Goal: Information Seeking & Learning: Understand process/instructions

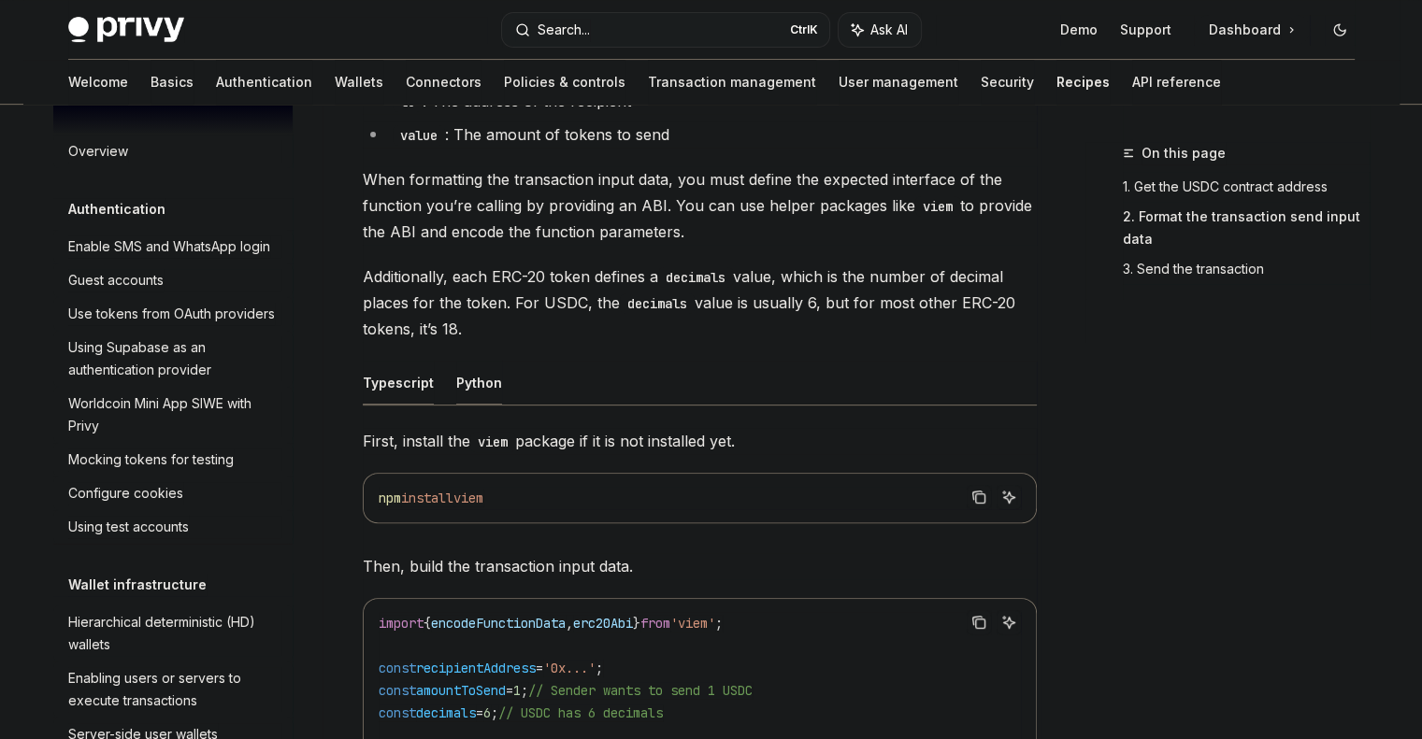
scroll to position [561, 0]
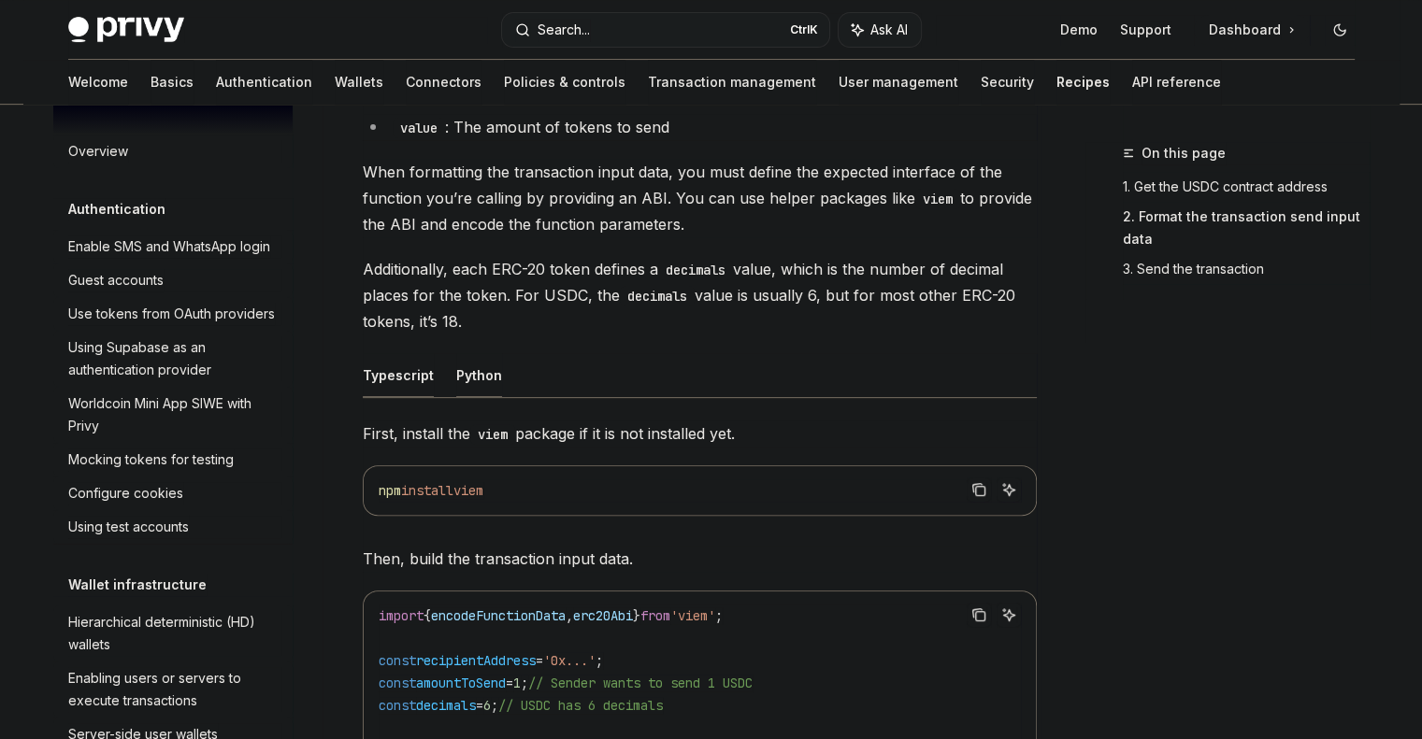
click at [467, 373] on button "Python" at bounding box center [479, 375] width 46 height 44
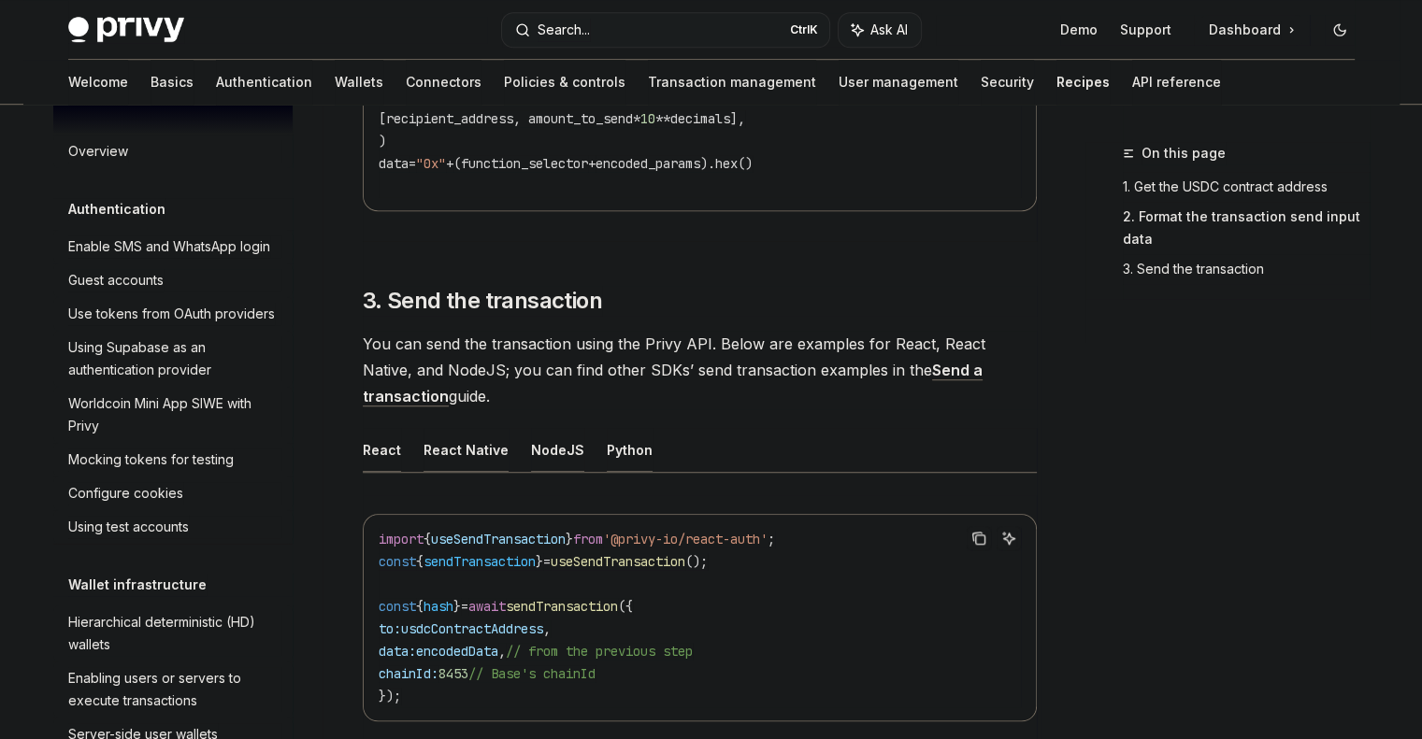
scroll to position [1309, 0]
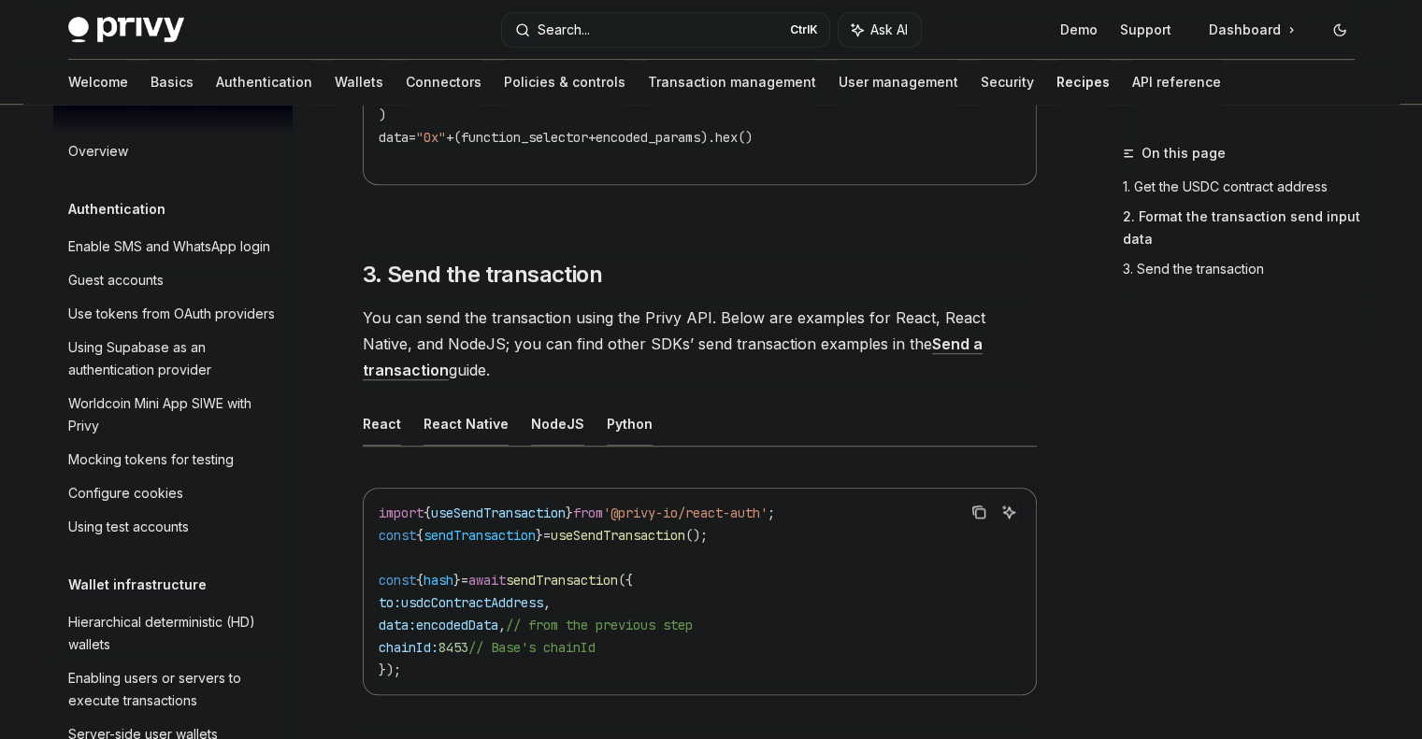
click at [620, 417] on button "Python" at bounding box center [630, 424] width 46 height 44
type textarea "*"
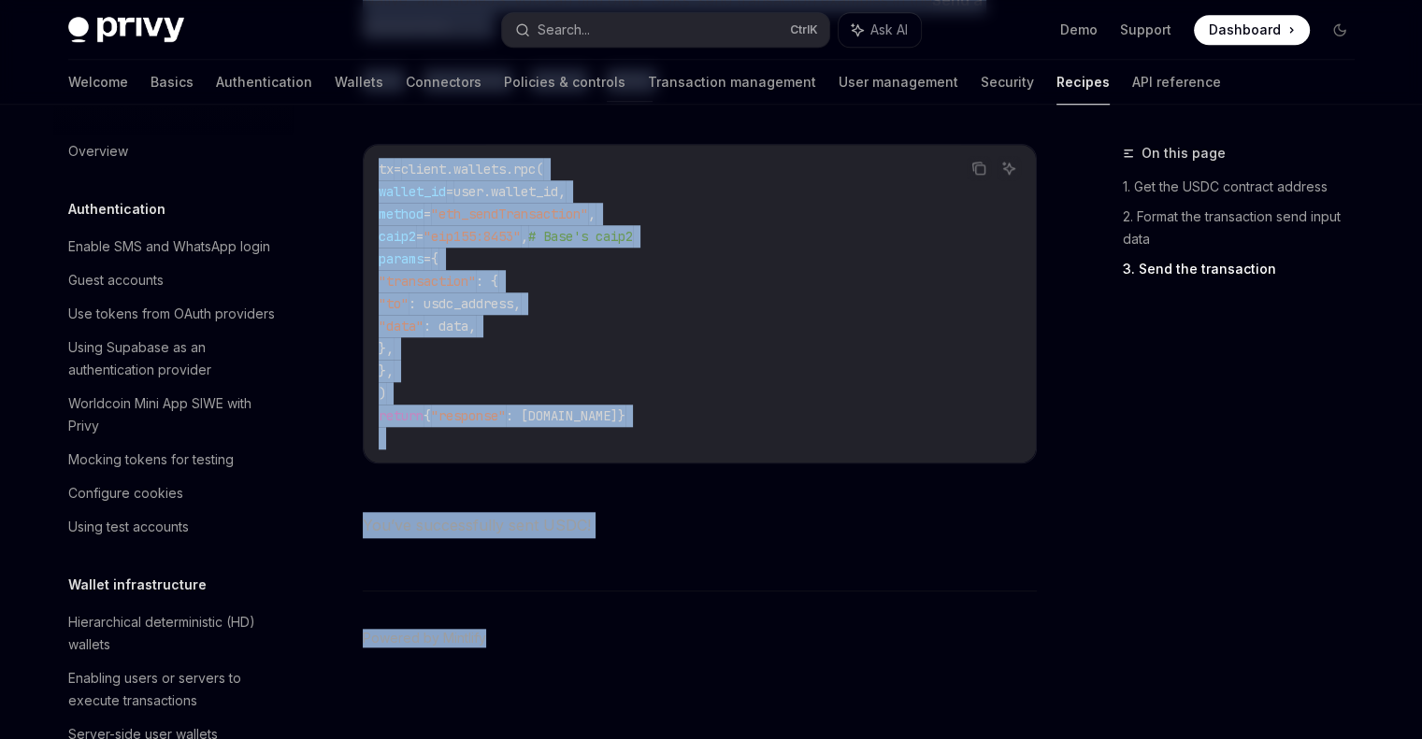
scroll to position [1663, 0]
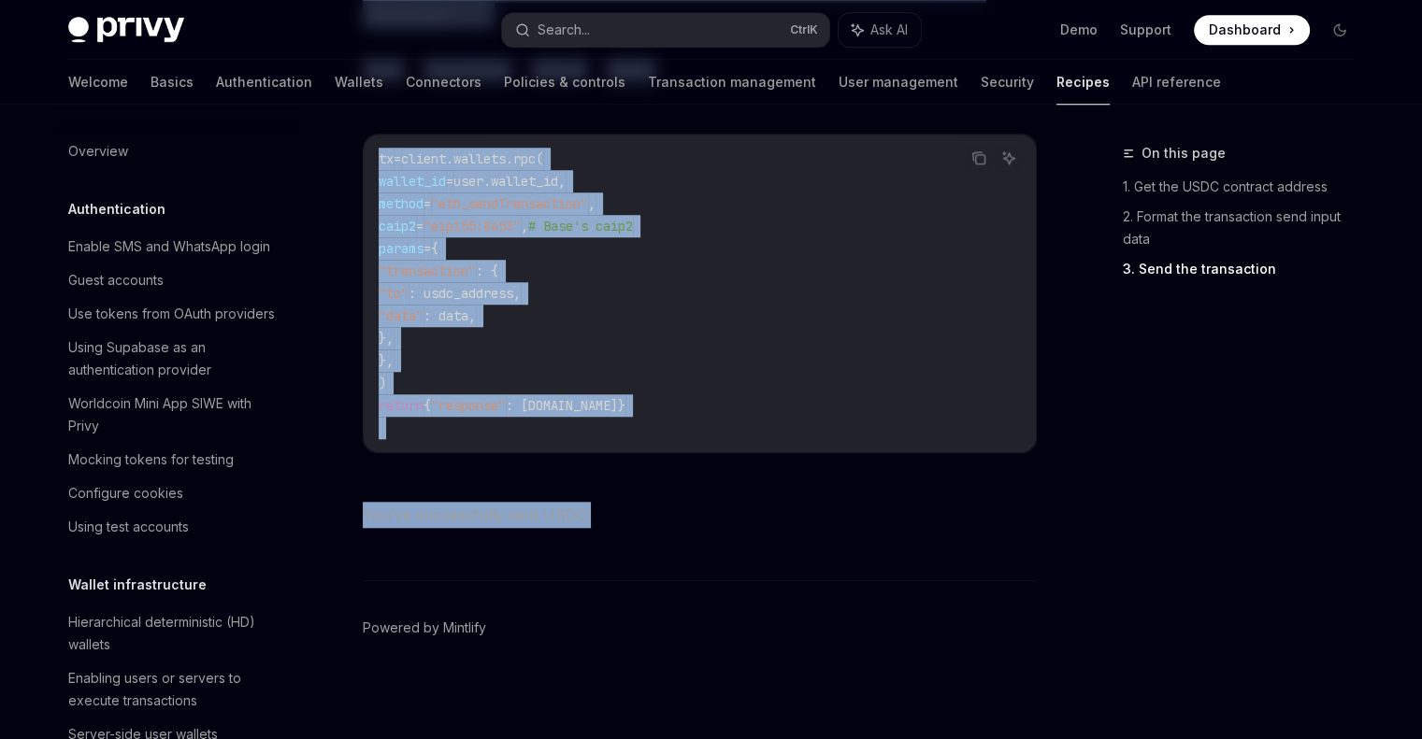
drag, startPoint x: 366, startPoint y: 154, endPoint x: 604, endPoint y: 508, distance: 425.8
copy div "Loremip DOLO (si ametc ADI-15e) SeddOE Temp in UtlaBOR EtdoLO Magn al EnimADM V…"
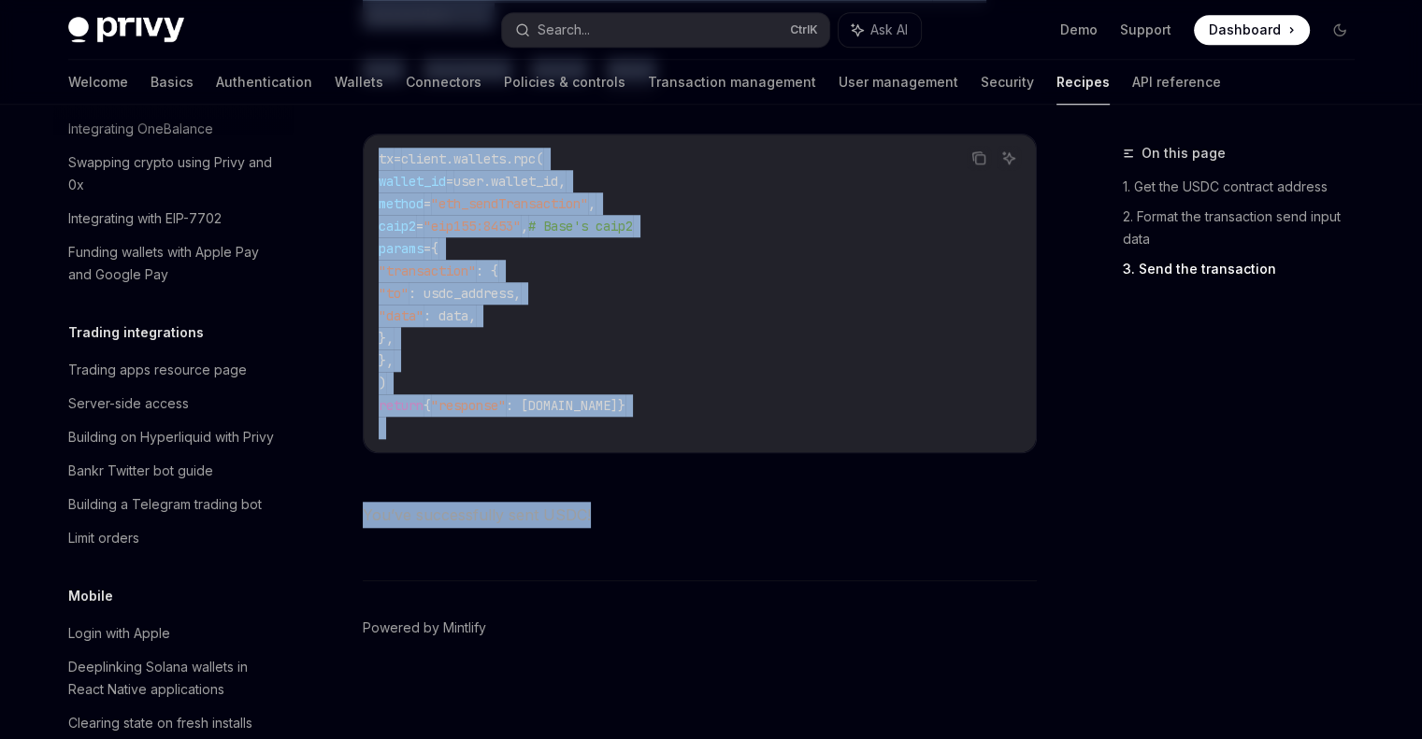
scroll to position [1776, 0]
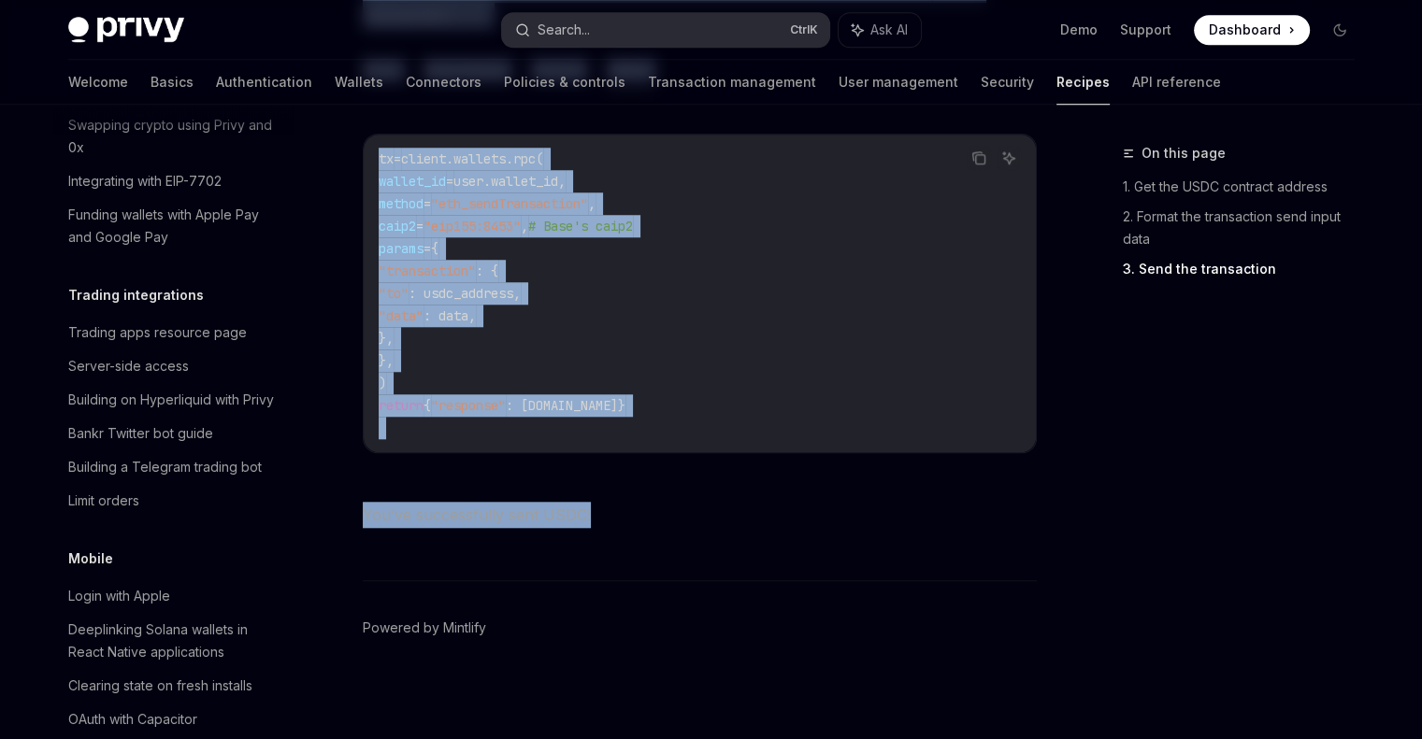
click at [692, 34] on button "Search... Ctrl K" at bounding box center [665, 30] width 327 height 34
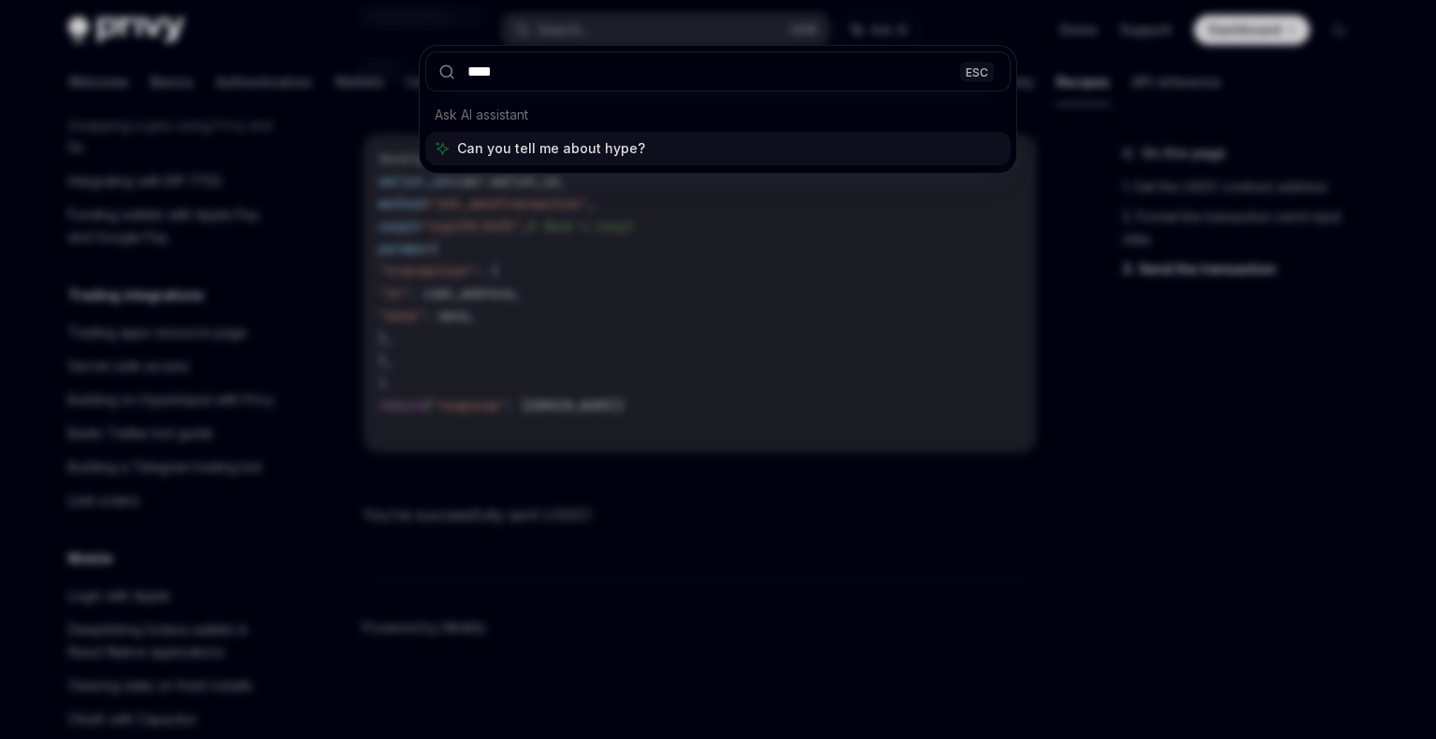
type input "*****"
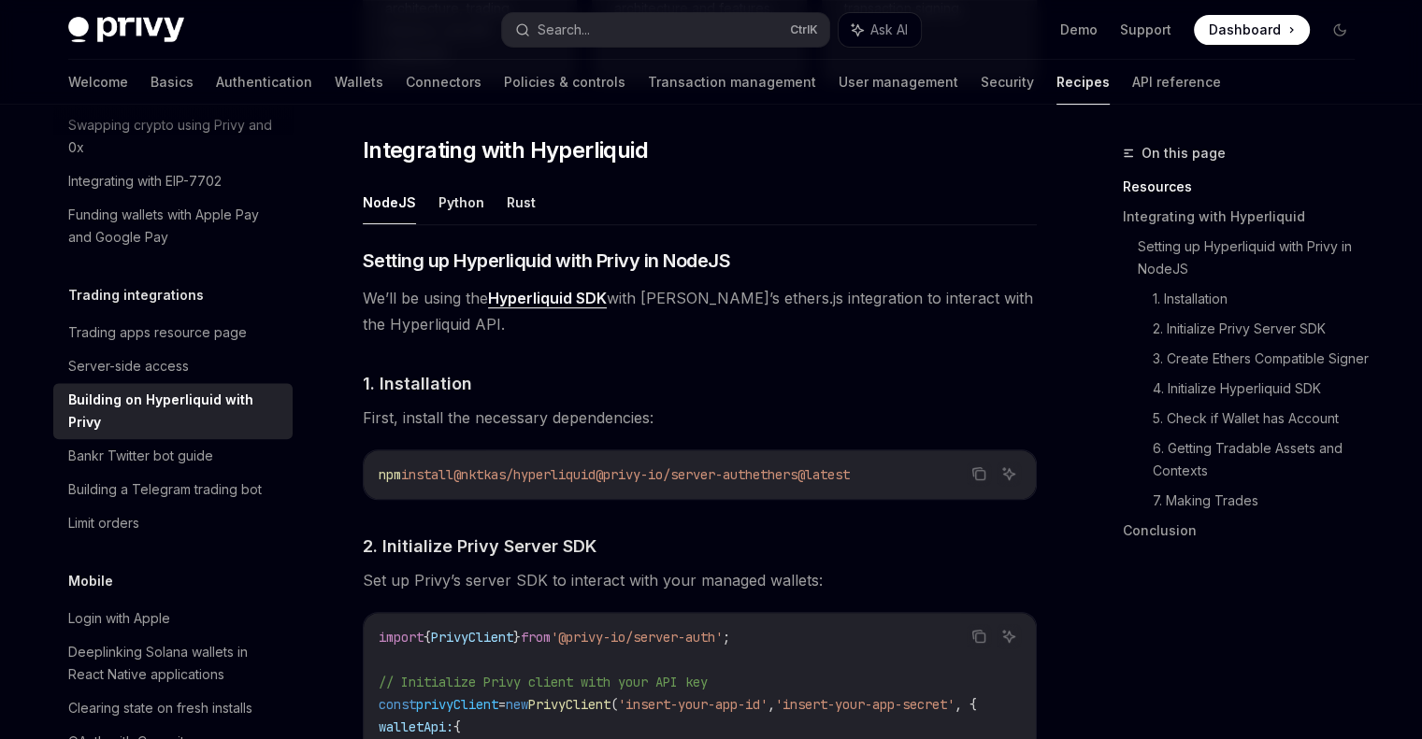
scroll to position [666, 0]
click at [460, 198] on button "Python" at bounding box center [461, 201] width 46 height 44
type textarea "*"
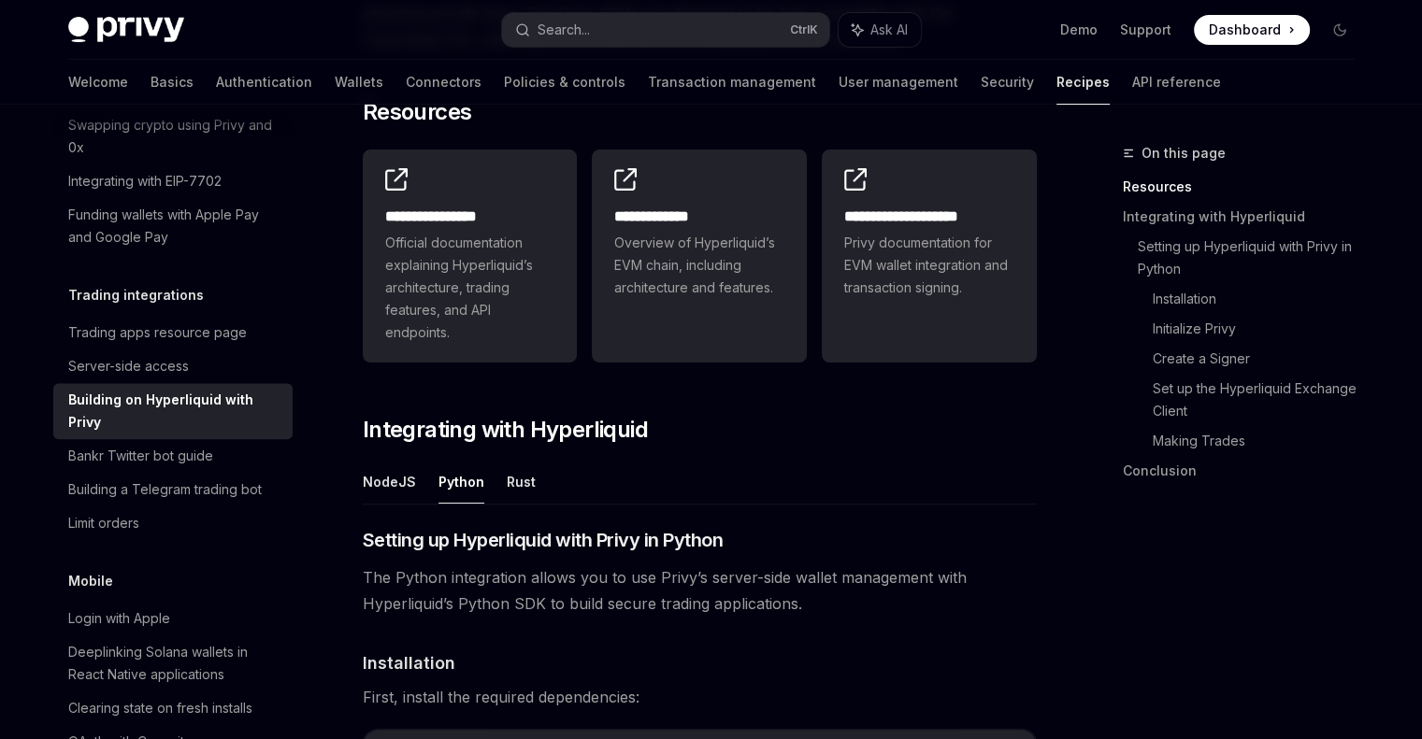
scroll to position [572, 0]
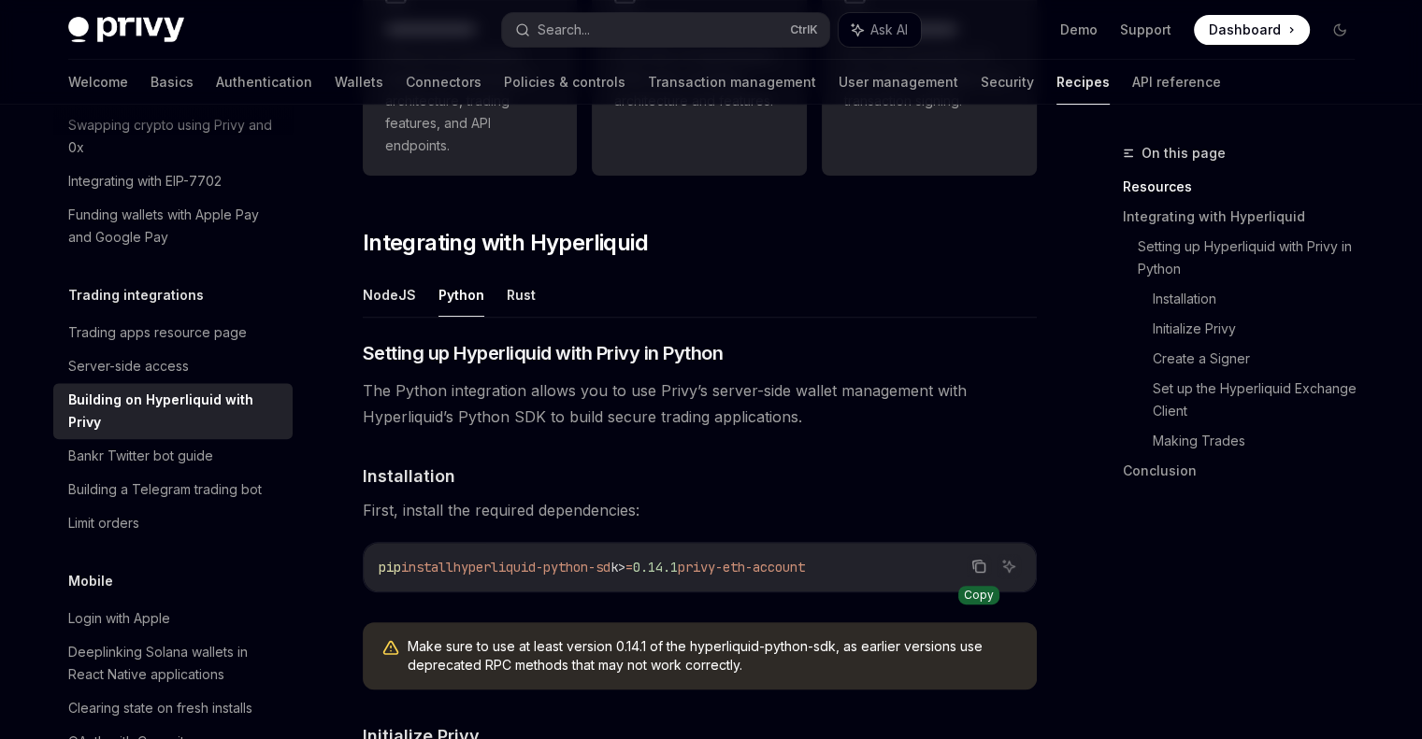
click at [975, 567] on icon "Copy the contents from the code block" at bounding box center [979, 568] width 9 height 9
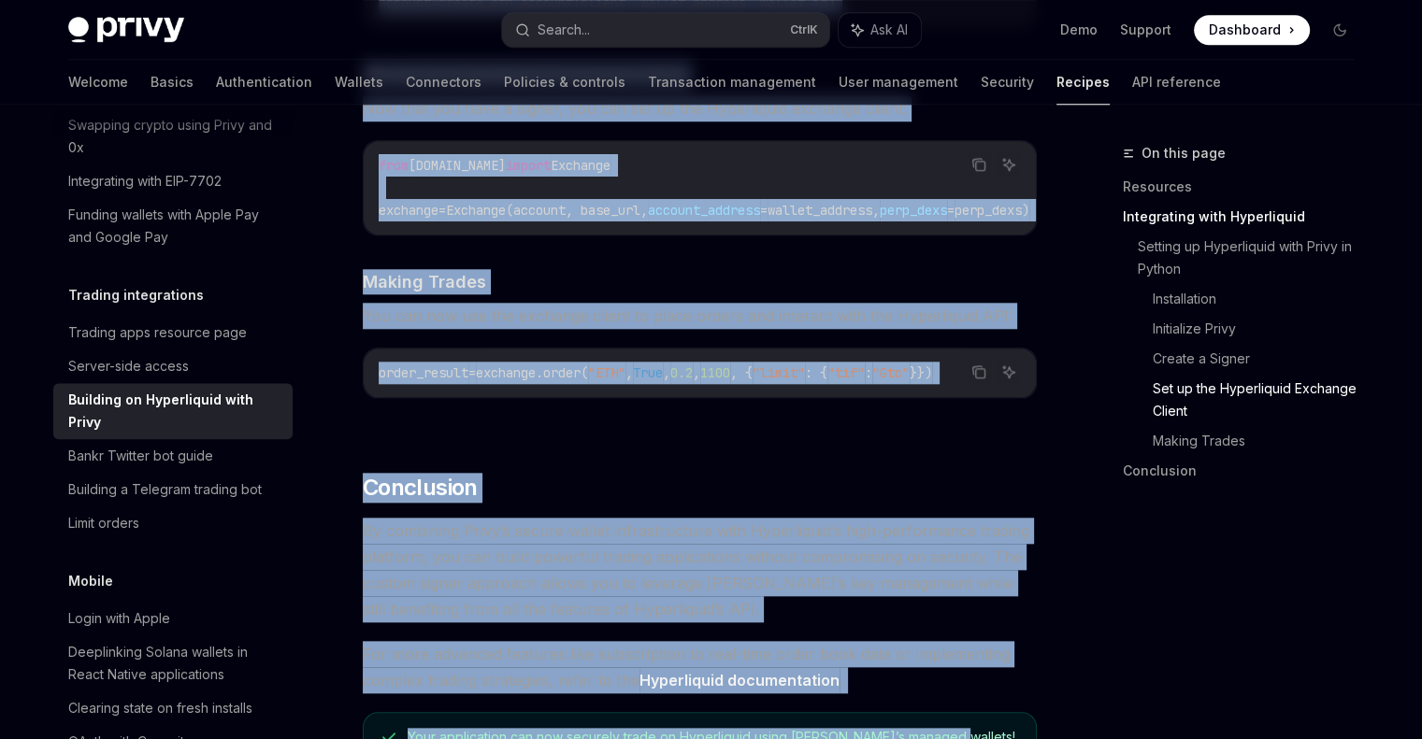
scroll to position [1877, 0]
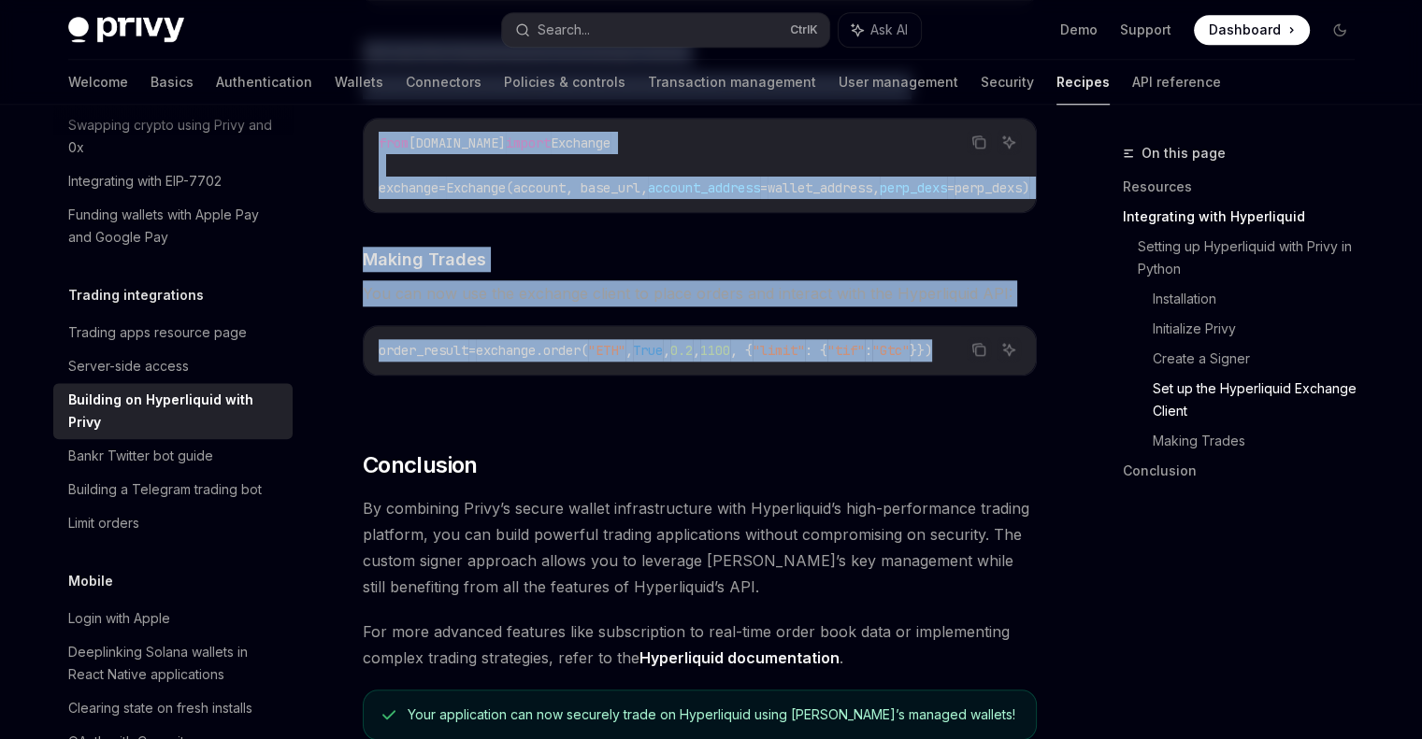
drag, startPoint x: 365, startPoint y: 323, endPoint x: 1043, endPoint y: 377, distance: 680.8
copy div "Loremipsumd sita Consectetur AdipIS Elitse Doei ​ Tempori ut Laboreetdol magn A…"
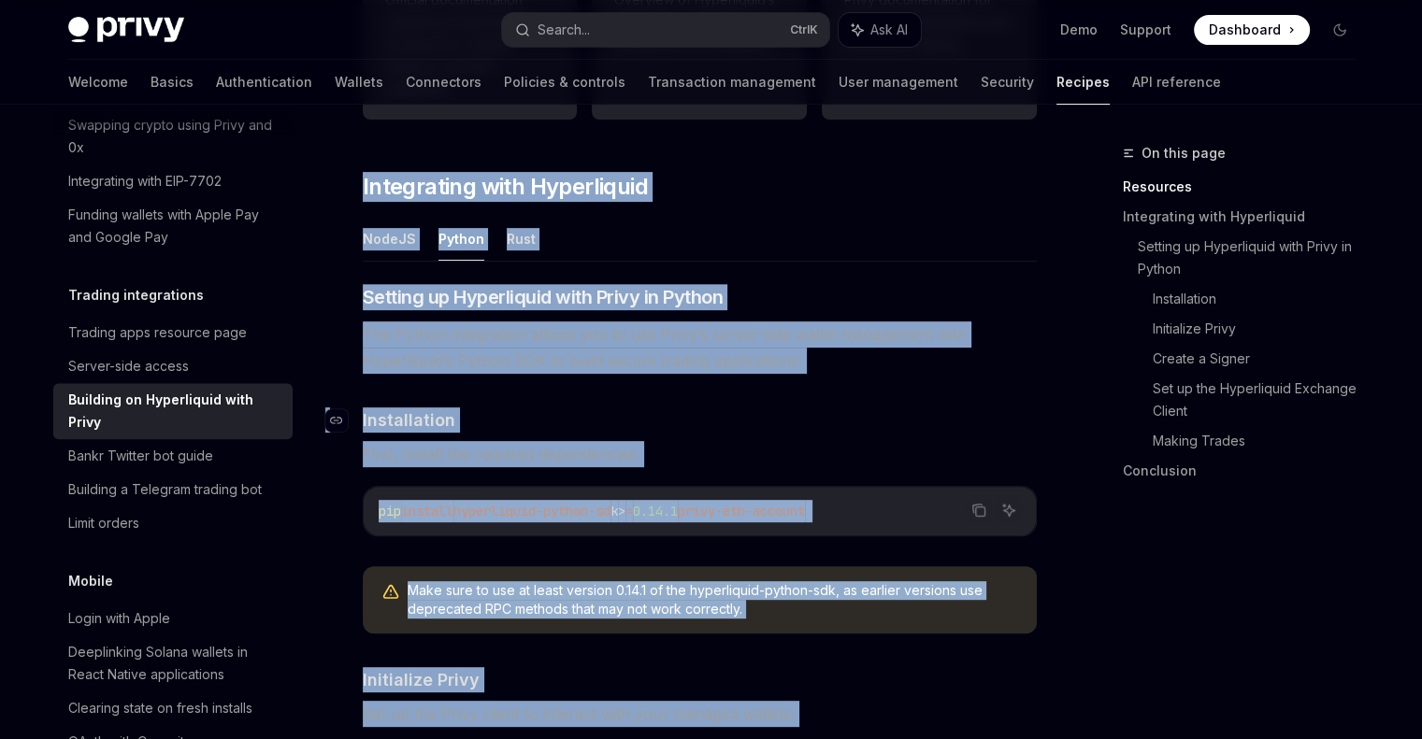
scroll to position [475, 0]
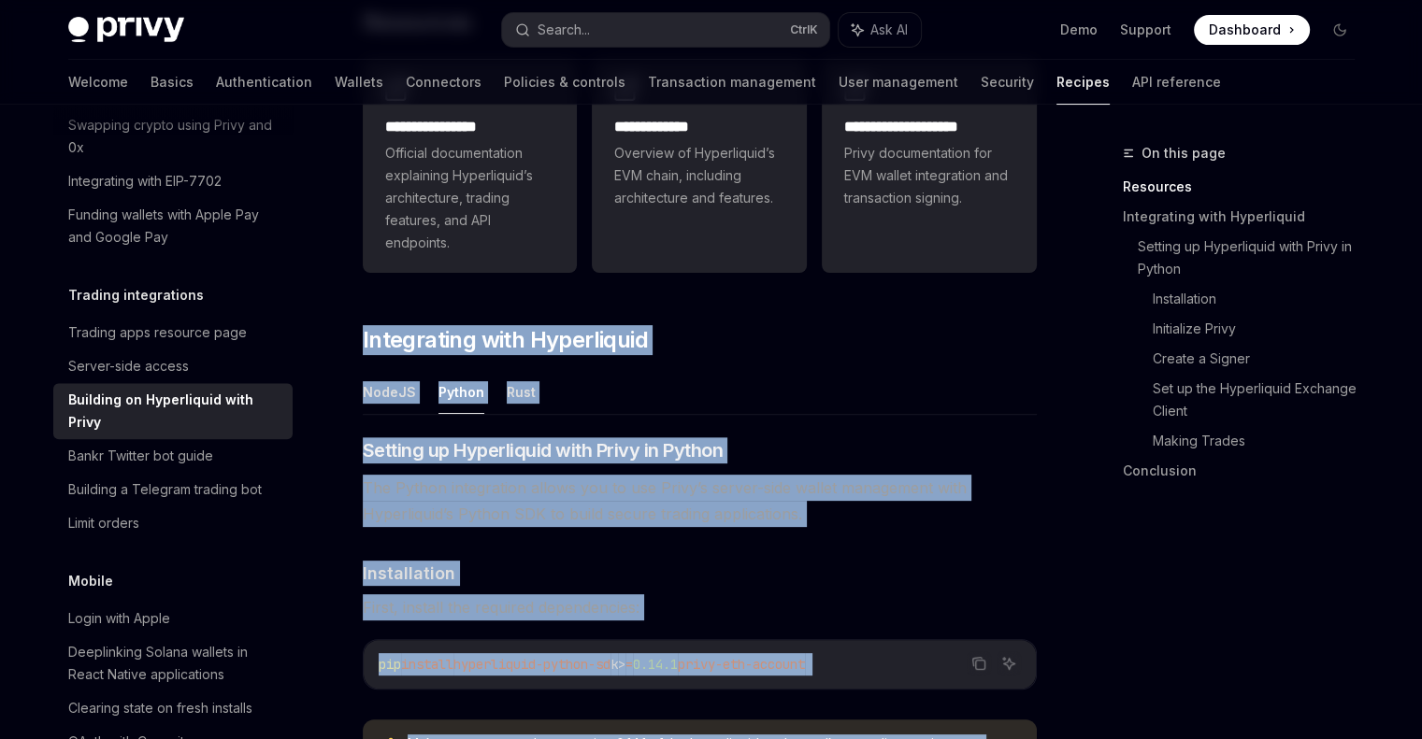
click at [707, 385] on ul "NodeJS Python Rust" at bounding box center [700, 392] width 674 height 45
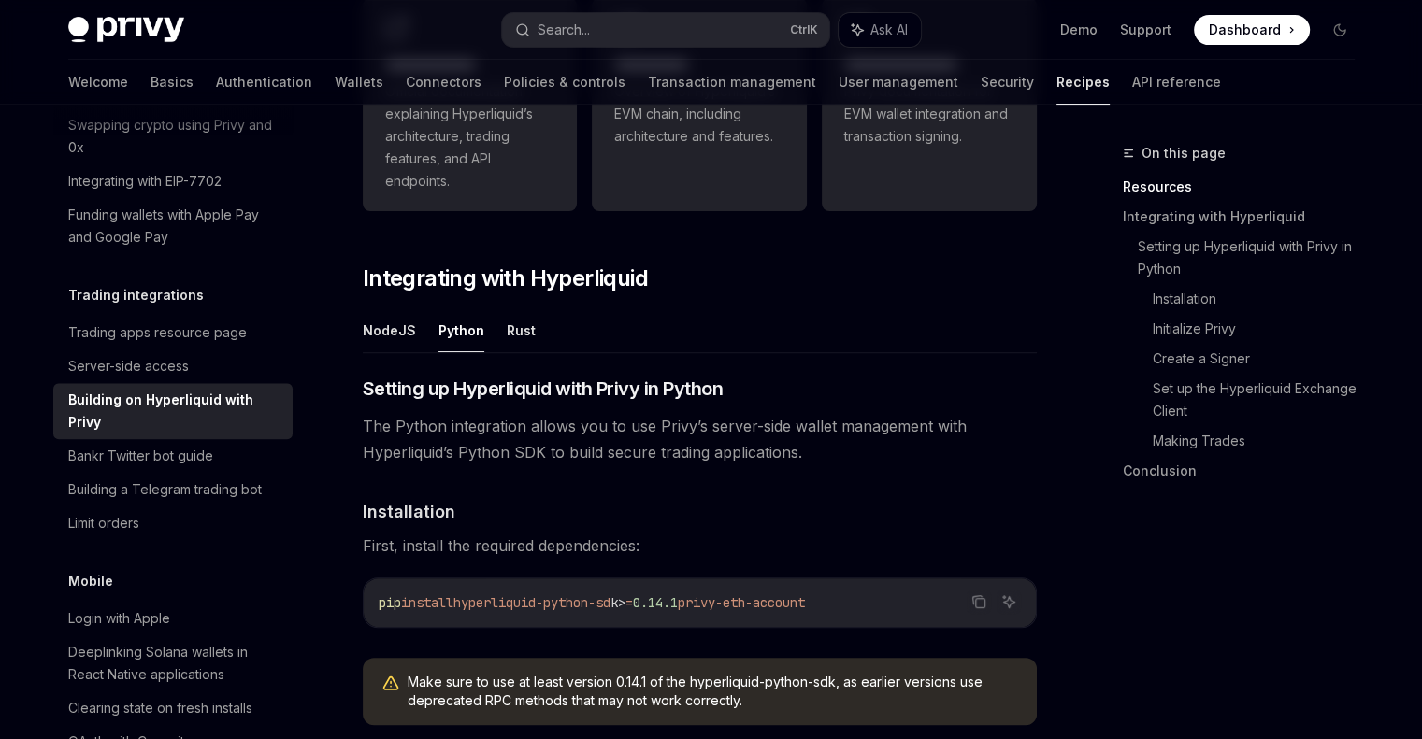
scroll to position [568, 0]
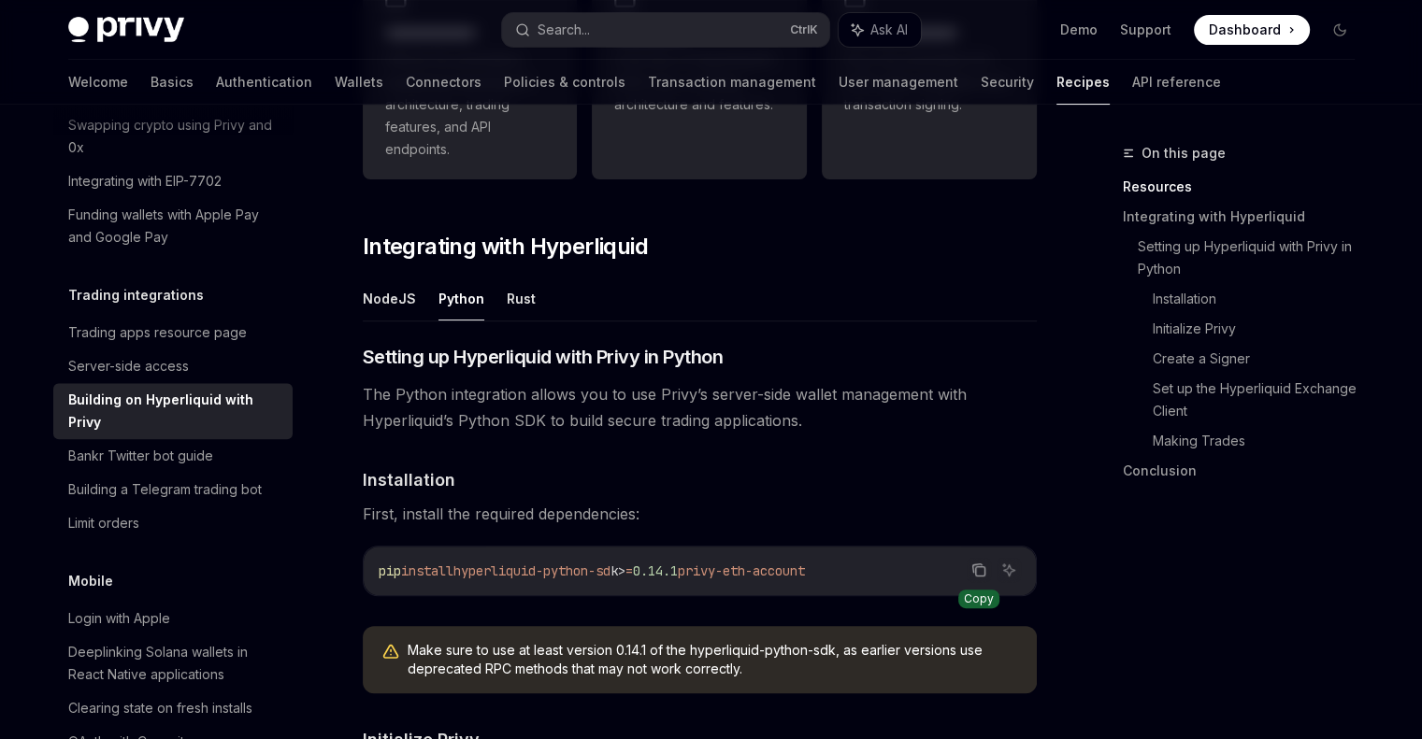
click at [972, 565] on icon "Copy the contents from the code block" at bounding box center [976, 569] width 9 height 8
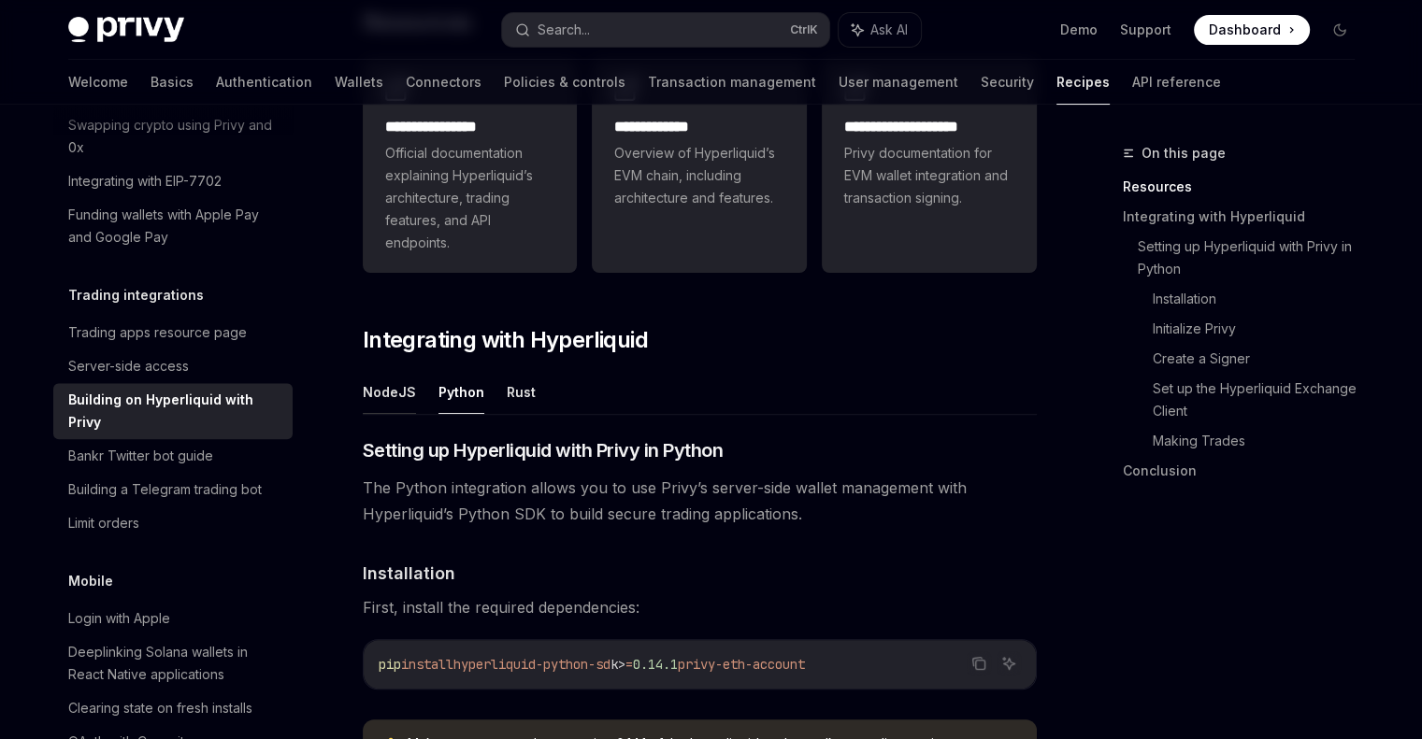
click at [390, 381] on button "NodeJS" at bounding box center [389, 392] width 53 height 44
type textarea "*"
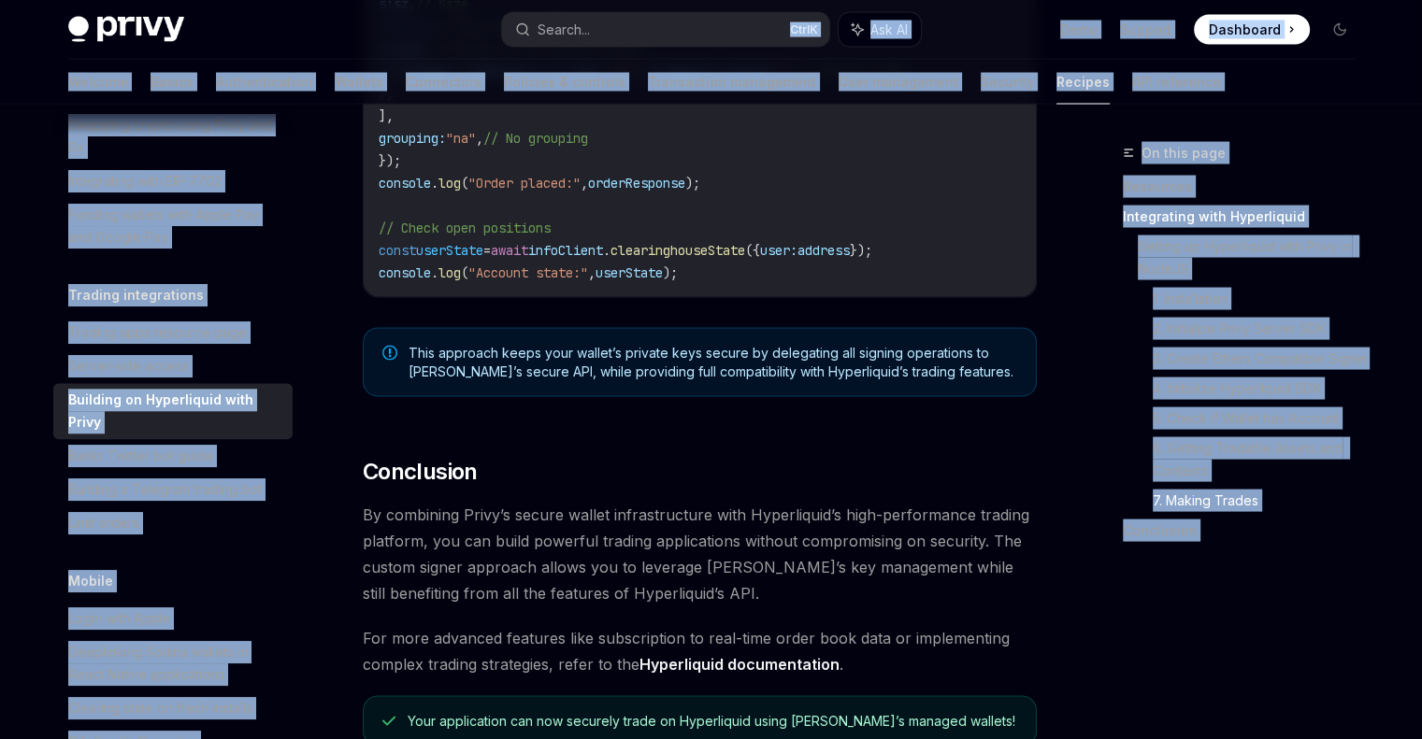
scroll to position [3556, 0]
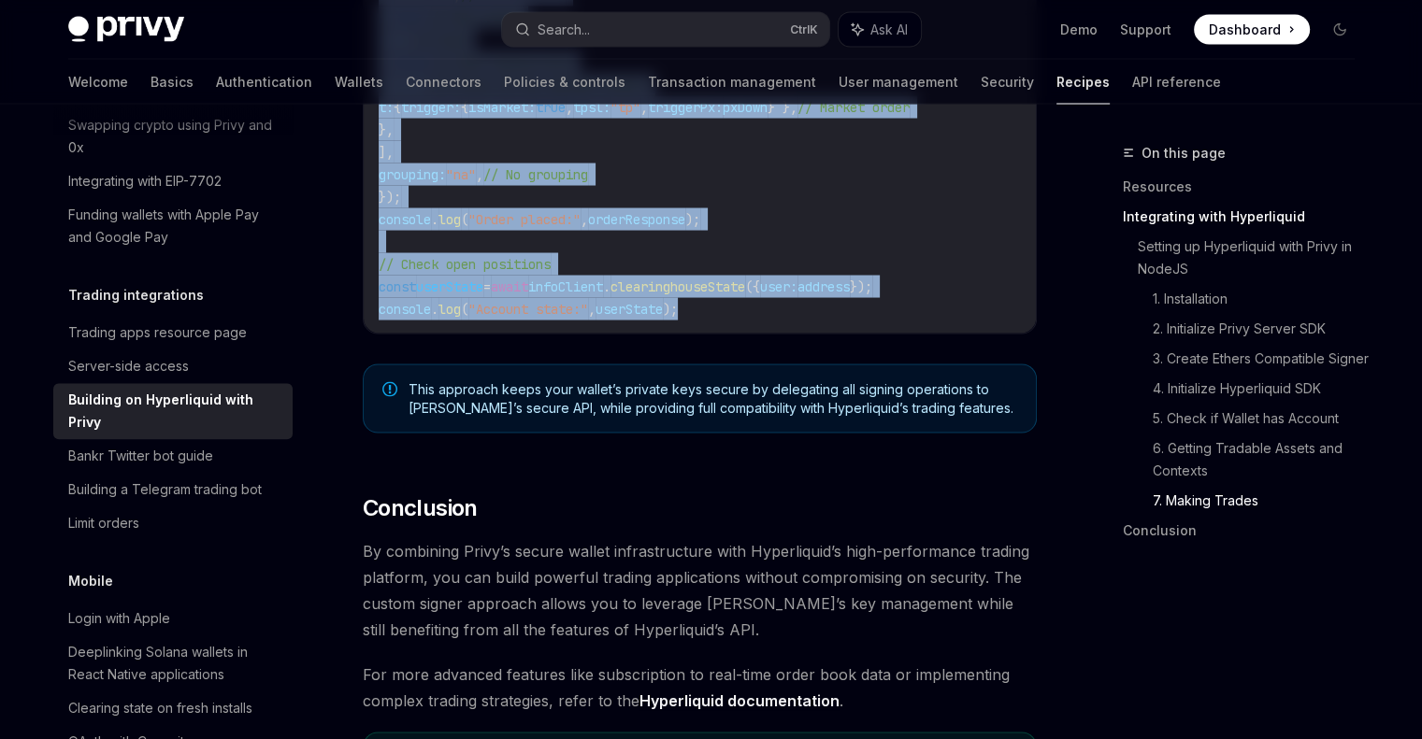
drag, startPoint x: 364, startPoint y: 249, endPoint x: 810, endPoint y: 324, distance: 452.3
copy div "Loremip do Sitametcons adip Elits do EiusMO Te’in ut labor etd Magnaaliqua ENI …"
